Goal: Task Accomplishment & Management: Manage account settings

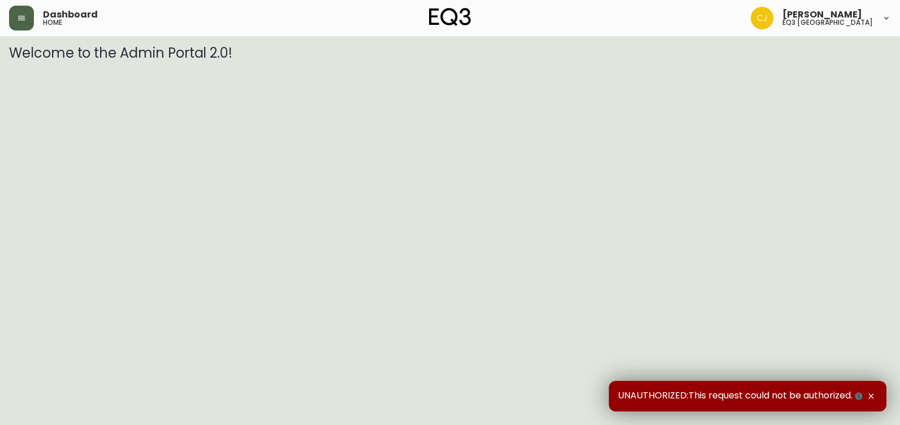
click at [27, 12] on button "button" at bounding box center [21, 18] width 25 height 25
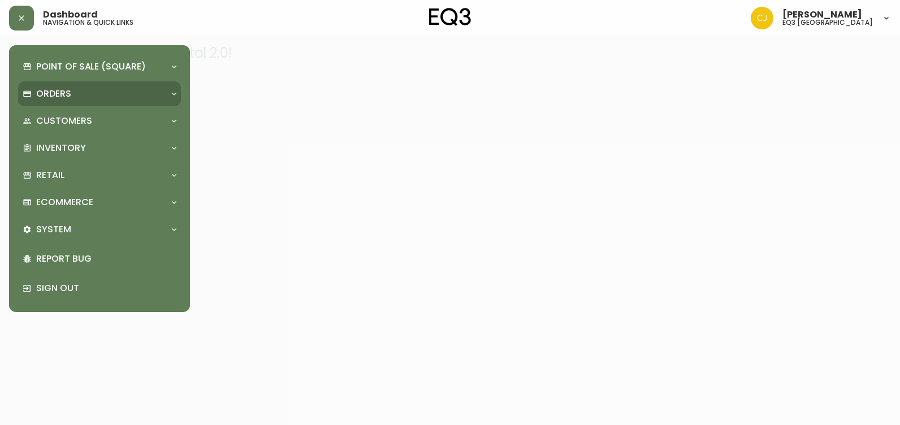
click at [68, 96] on p "Orders" at bounding box center [53, 94] width 35 height 12
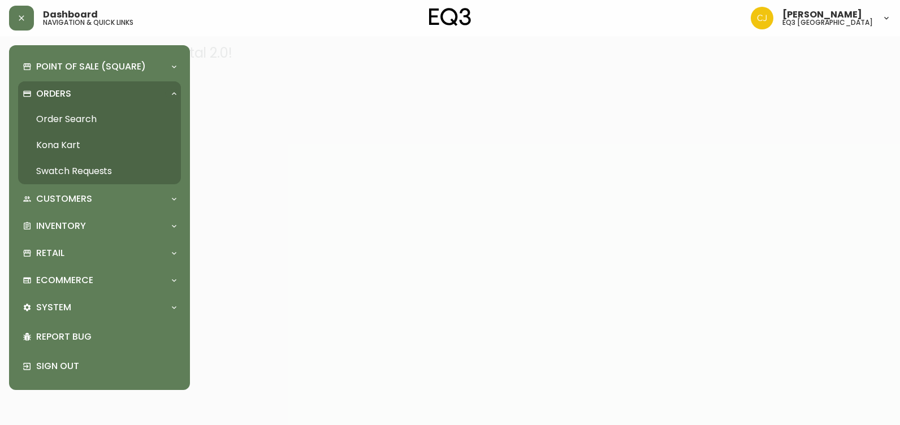
click at [86, 114] on link "Order Search" at bounding box center [99, 119] width 163 height 26
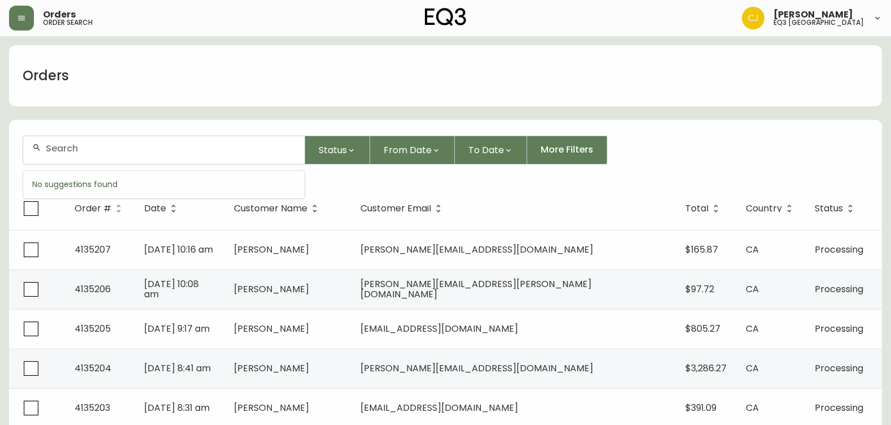
click at [160, 151] on input "text" at bounding box center [171, 148] width 250 height 11
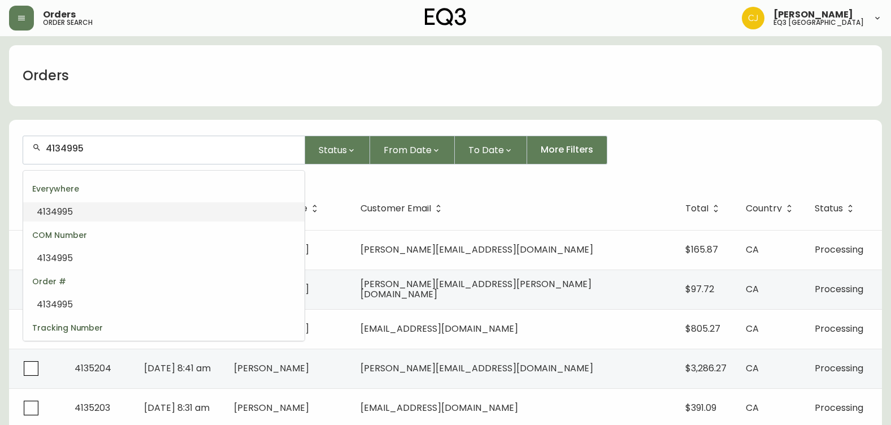
click at [80, 210] on li "4134995" at bounding box center [163, 211] width 281 height 19
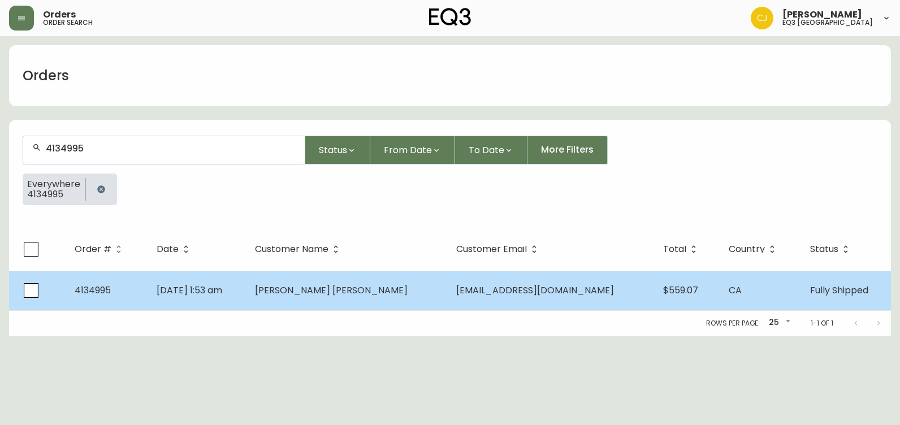
type input "4134995"
click at [80, 287] on span "4134995" at bounding box center [93, 290] width 36 height 13
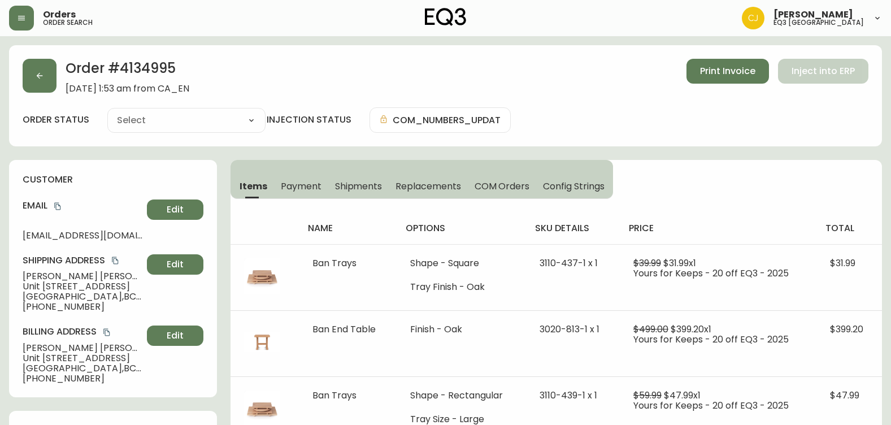
type input "Fully Shipped"
select select "FULLY_SHIPPED"
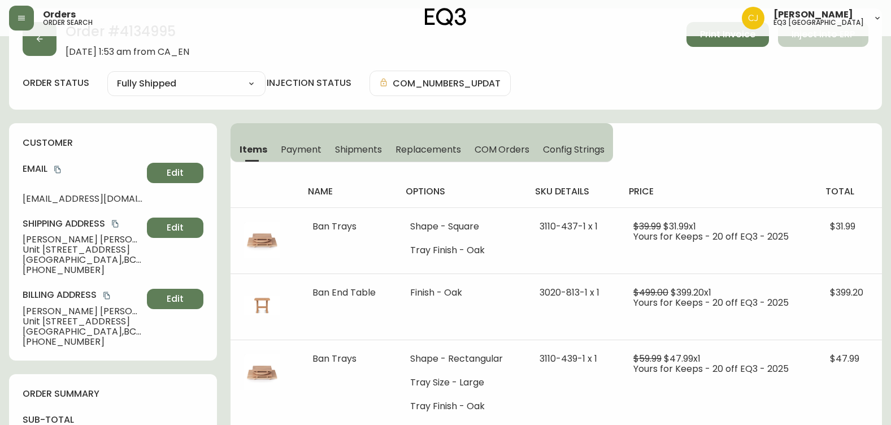
scroll to position [57, 0]
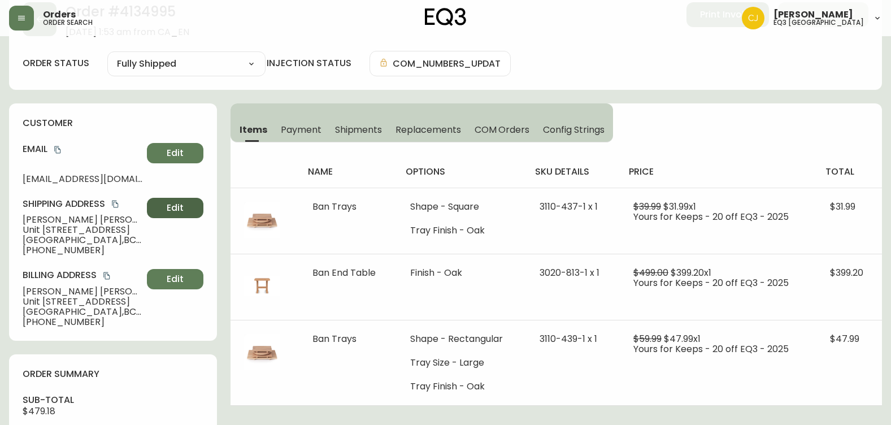
click at [178, 205] on span "Edit" at bounding box center [175, 208] width 17 height 12
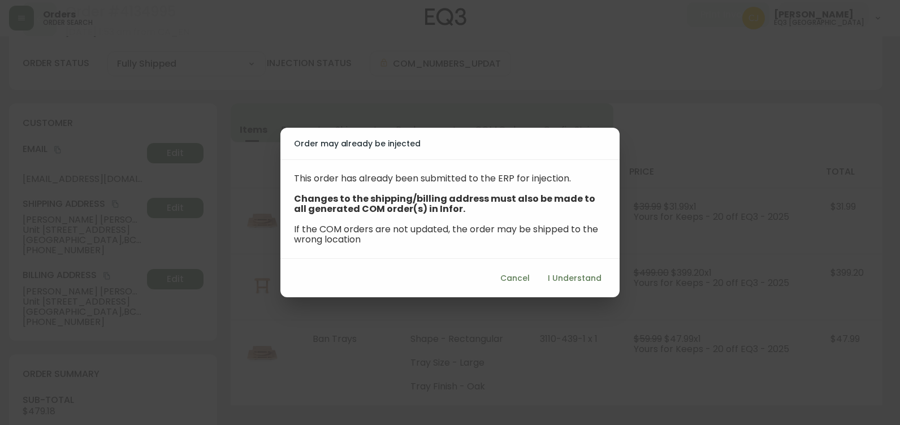
click at [446, 278] on span "Cancel" at bounding box center [514, 278] width 29 height 14
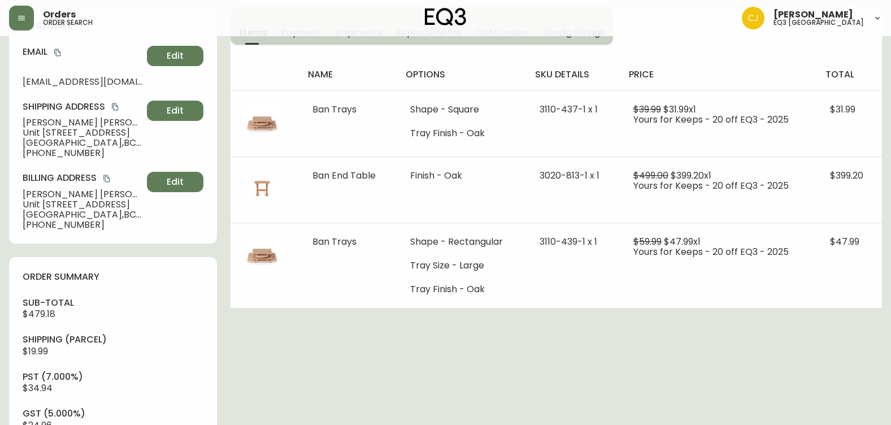
scroll to position [170, 0]
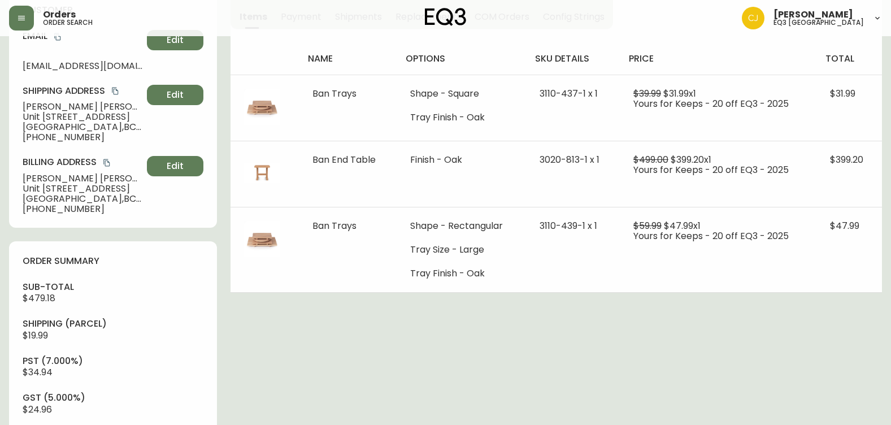
click at [138, 198] on span "North Vancouver , BC , V7L 0J2 , CA" at bounding box center [83, 199] width 120 height 10
click at [102, 162] on button "copy" at bounding box center [106, 162] width 11 height 11
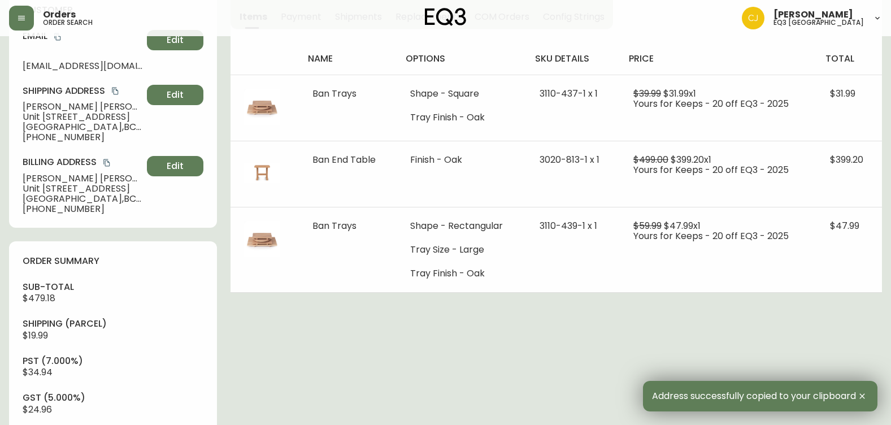
click at [446, 396] on span "Address successfully copied to your clipboard" at bounding box center [754, 396] width 204 height 10
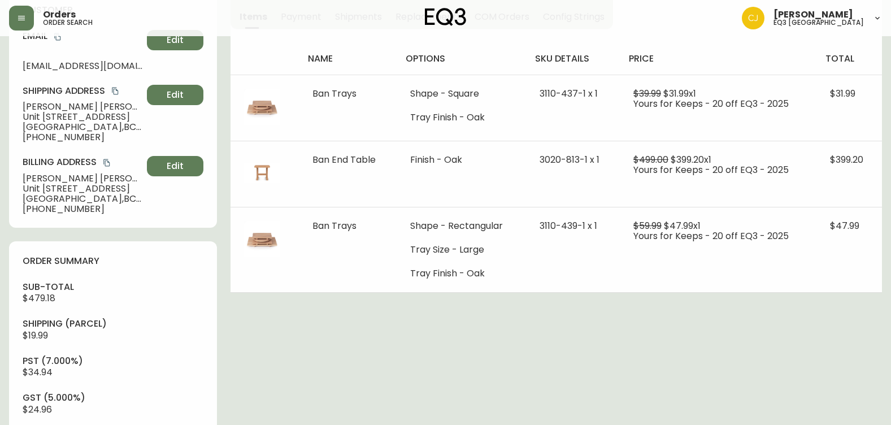
drag, startPoint x: 357, startPoint y: 352, endPoint x: 322, endPoint y: 363, distance: 37.2
click at [322, 363] on div "Order # 4134995 September 1, 2025 at 1:53 am from CA_EN Print Invoice Inject in…" at bounding box center [445, 391] width 873 height 1030
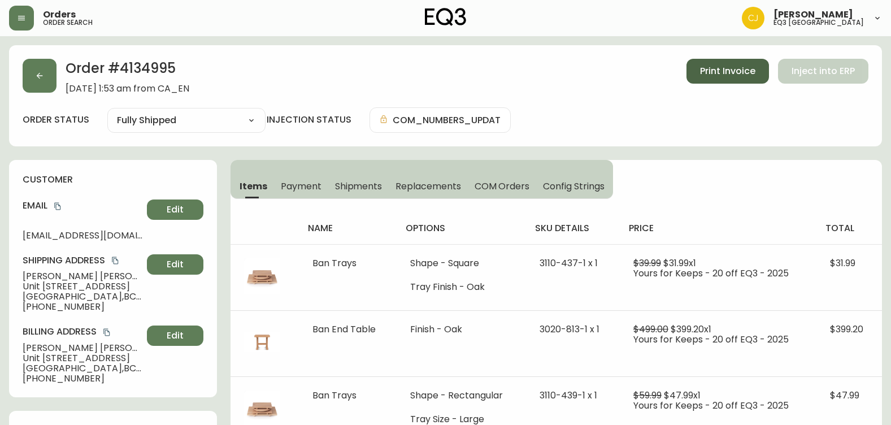
click at [446, 72] on span "Print Invoice" at bounding box center [727, 71] width 55 height 12
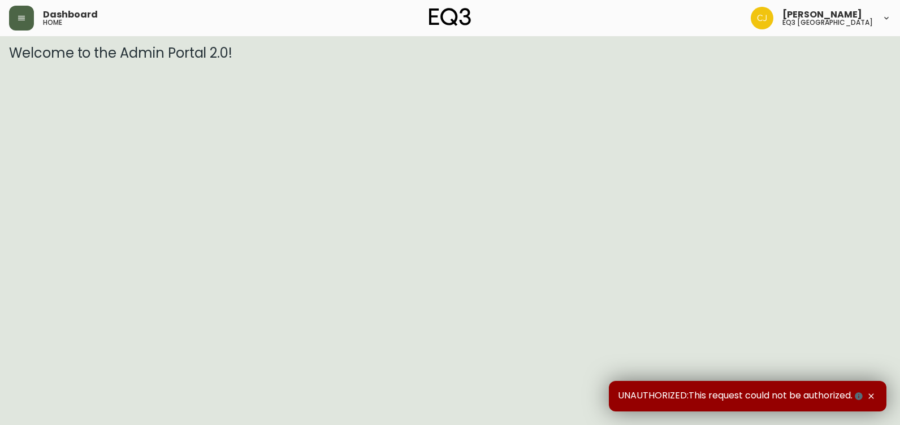
click at [27, 23] on button "button" at bounding box center [21, 18] width 25 height 25
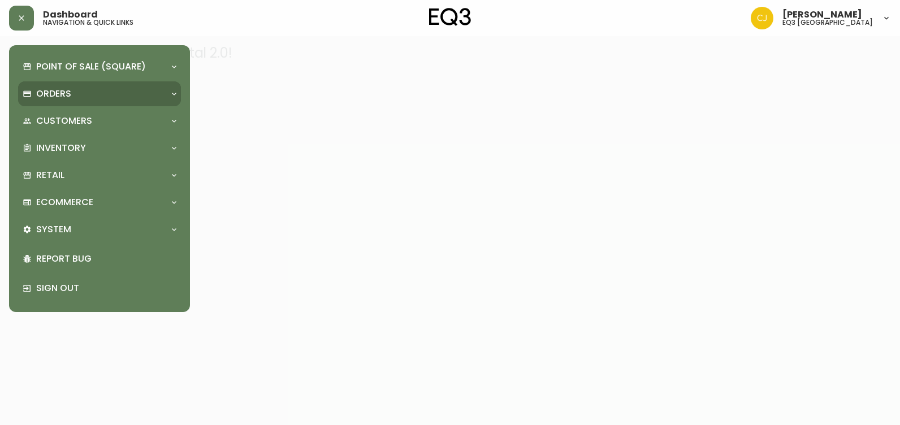
click at [58, 89] on p "Orders" at bounding box center [53, 94] width 35 height 12
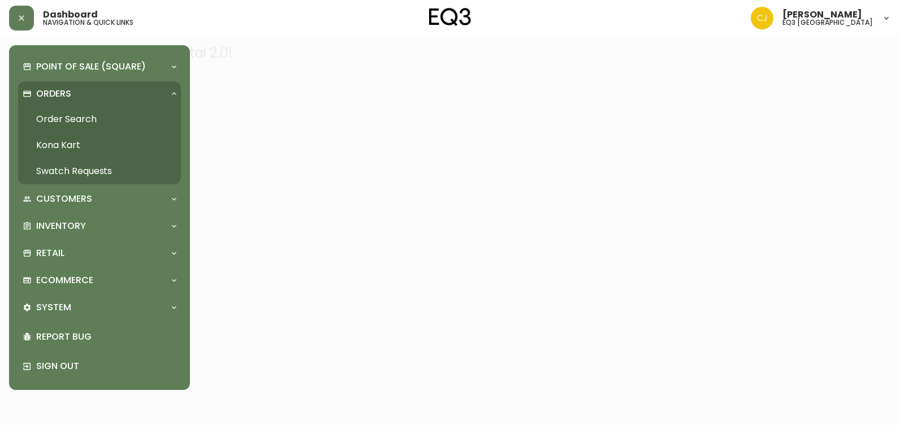
click at [84, 119] on link "Order Search" at bounding box center [99, 119] width 163 height 26
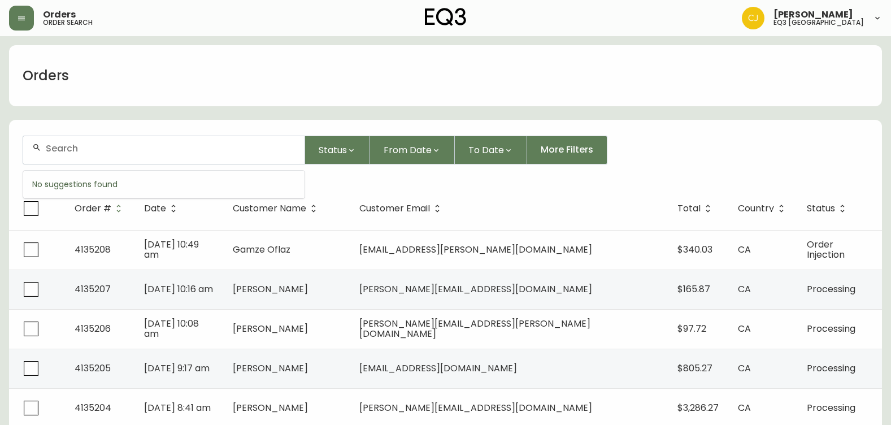
drag, startPoint x: 76, startPoint y: 150, endPoint x: 76, endPoint y: 138, distance: 11.9
click at [76, 149] on input "text" at bounding box center [171, 148] width 250 height 11
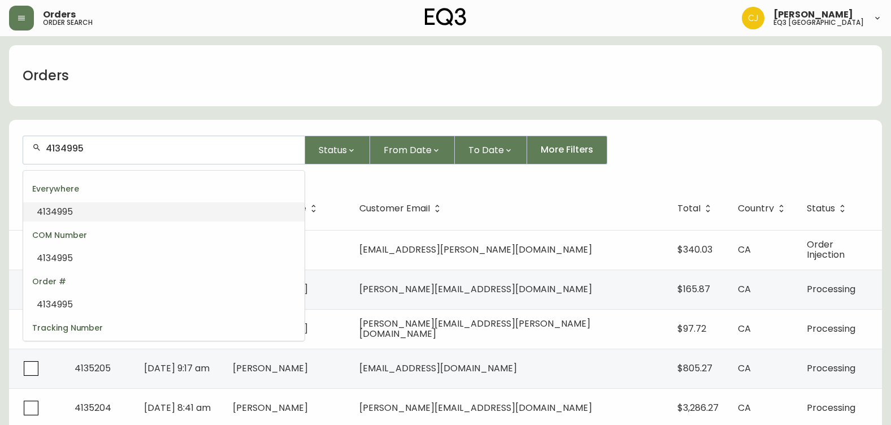
click at [66, 212] on span "4134995" at bounding box center [55, 211] width 36 height 13
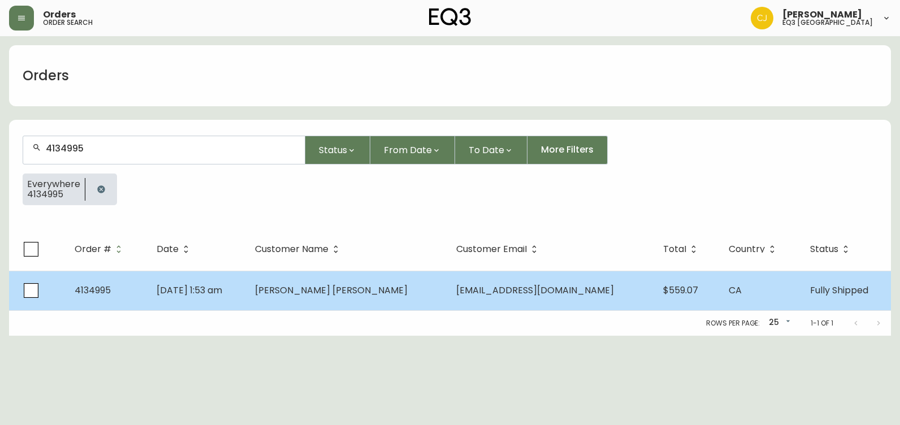
type input "4134995"
click at [83, 287] on span "4134995" at bounding box center [93, 290] width 36 height 13
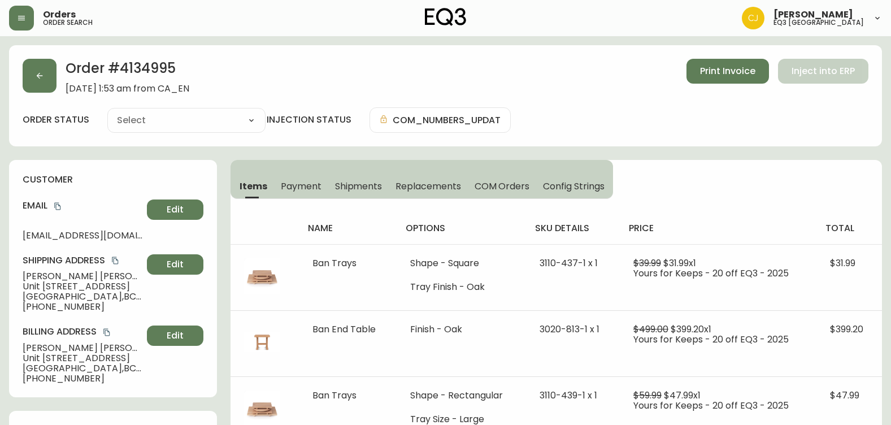
type input "Fully Shipped"
select select "FULLY_SHIPPED"
click at [297, 183] on span "Payment" at bounding box center [301, 186] width 41 height 12
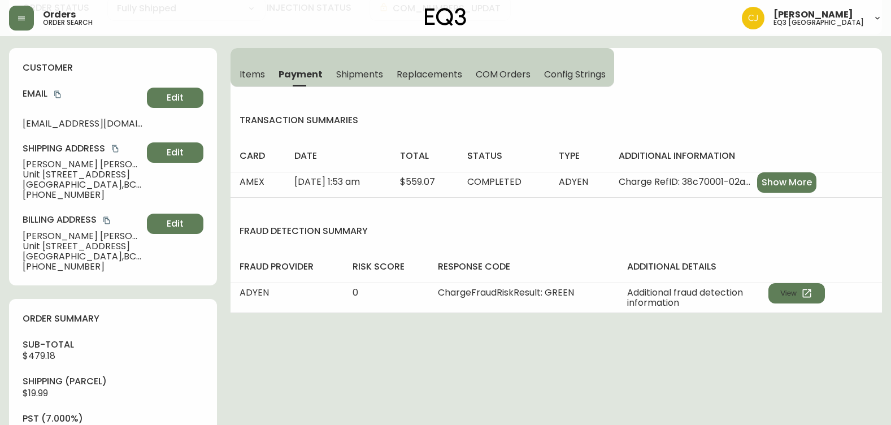
scroll to position [113, 0]
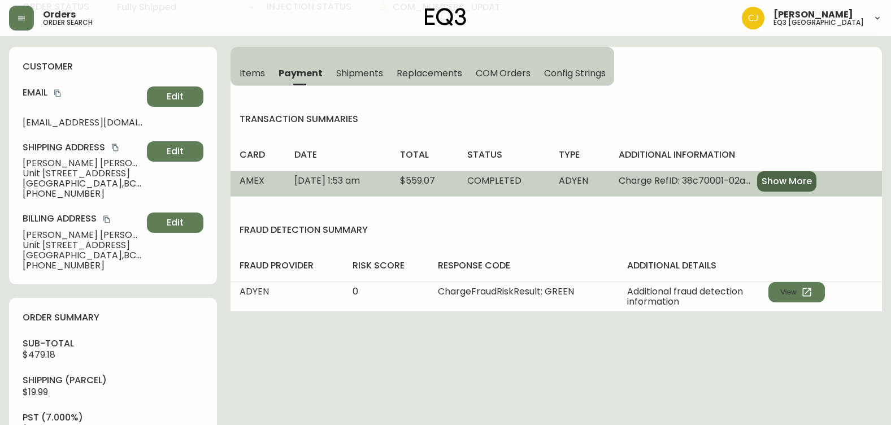
click at [805, 175] on span "Show More" at bounding box center [787, 181] width 50 height 12
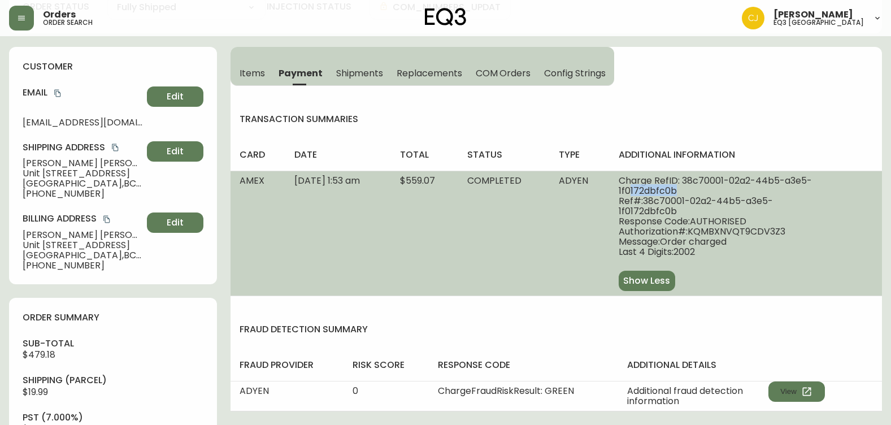
drag, startPoint x: 715, startPoint y: 193, endPoint x: 662, endPoint y: 188, distance: 52.8
click at [662, 188] on span "Charge RefID: 38c70001-02a2-44b5-a3e5-1f0172dbfc0b" at bounding box center [718, 186] width 198 height 20
drag, startPoint x: 662, startPoint y: 188, endPoint x: 713, endPoint y: 179, distance: 51.0
click at [713, 179] on span "Charge RefID: 38c70001-02a2-44b5-a3e5-1f0172dbfc0b" at bounding box center [718, 186] width 198 height 20
drag, startPoint x: 713, startPoint y: 179, endPoint x: 832, endPoint y: 193, distance: 120.6
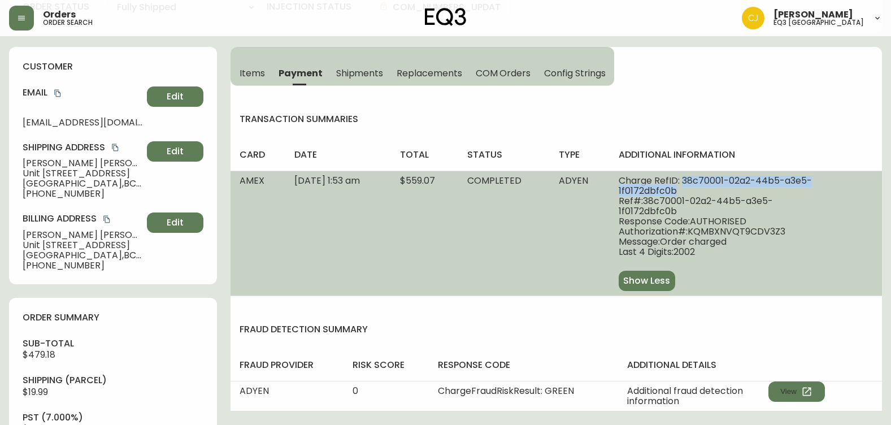
click at [817, 193] on span "Charge RefID: 38c70001-02a2-44b5-a3e5-1f0172dbfc0b" at bounding box center [718, 186] width 198 height 20
drag, startPoint x: 832, startPoint y: 193, endPoint x: 807, endPoint y: 180, distance: 28.3
copy span "38c70001-02a2-44b5-a3e5-1f0172dbfc0b"
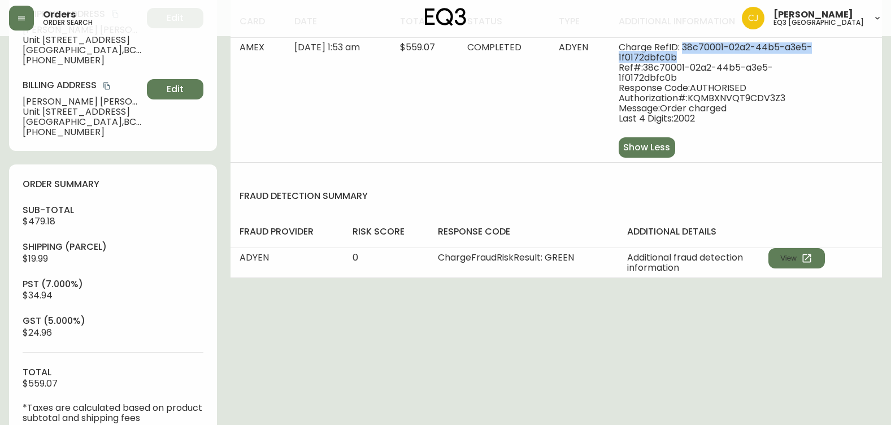
scroll to position [226, 0]
